Goal: Download file/media

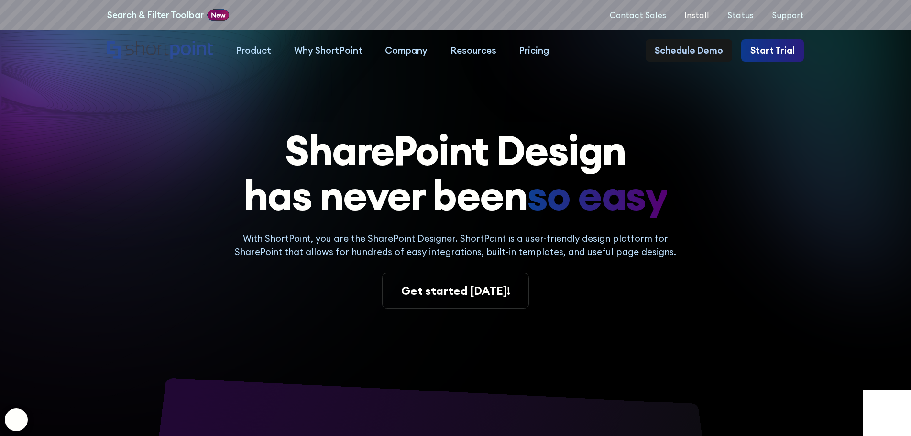
click at [709, 17] on p "Install" at bounding box center [696, 15] width 25 height 9
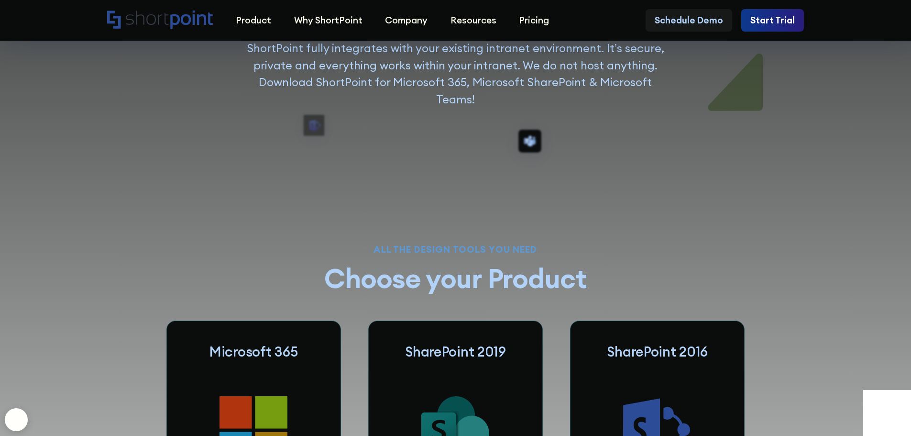
scroll to position [430, 0]
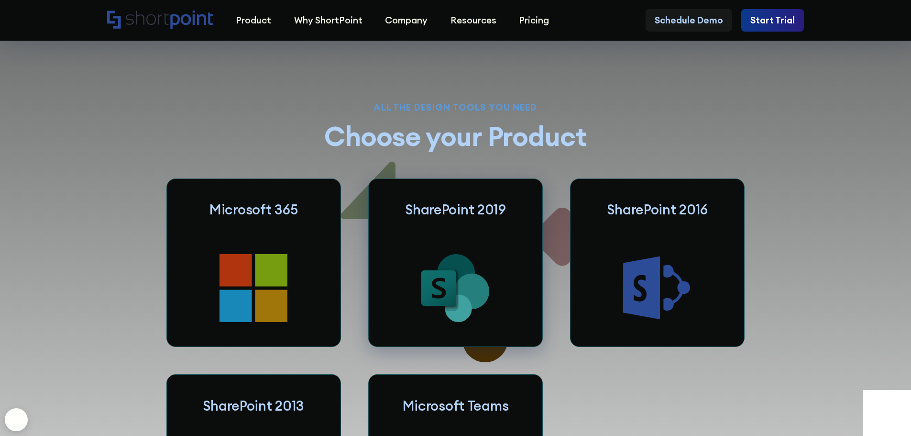
click at [488, 218] on h3 "SharePoint 2019" at bounding box center [455, 209] width 101 height 16
